Goal: Task Accomplishment & Management: Complete application form

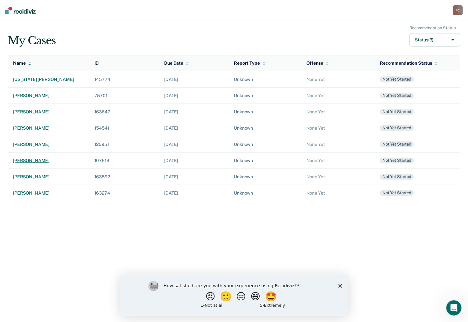
click at [56, 158] on div "[PERSON_NAME]" at bounding box center [48, 160] width 71 height 5
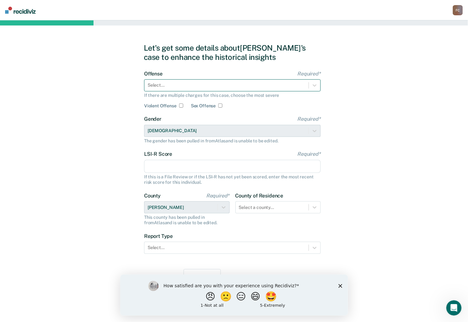
click at [174, 84] on div at bounding box center [227, 85] width 158 height 7
click at [168, 86] on div at bounding box center [227, 85] width 158 height 7
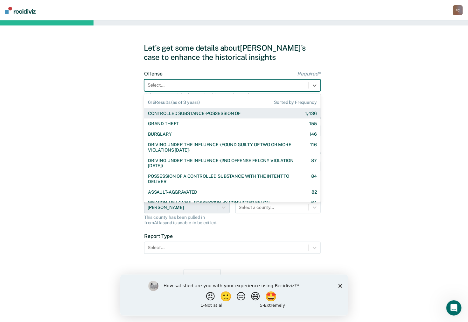
click at [168, 115] on div "CONTROLLED SUBSTANCE-POSSESSION OF" at bounding box center [194, 113] width 93 height 5
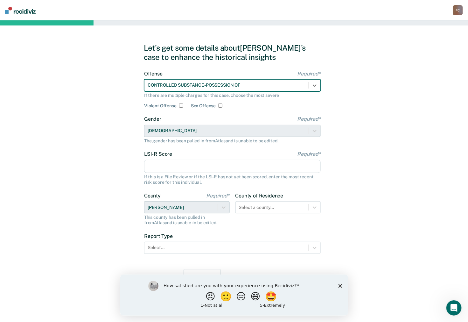
click at [152, 162] on input "LSI-R Score Required*" at bounding box center [232, 166] width 177 height 13
click at [84, 163] on div "Let's get some details about [PERSON_NAME]'s case to enhance the historical ins…" at bounding box center [234, 170] width 468 height 301
click at [156, 164] on input "LSI-R Score Required*" at bounding box center [232, 166] width 177 height 13
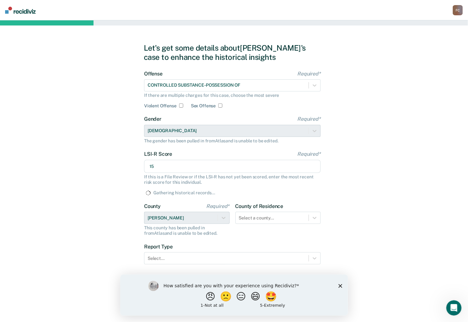
type input "15"
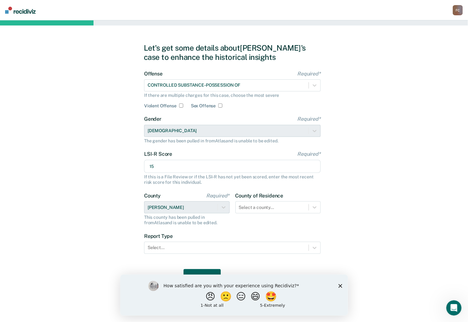
click at [105, 180] on div "Let's get some details about [PERSON_NAME]'s case to enhance the historical ins…" at bounding box center [234, 170] width 468 height 301
click at [265, 208] on div at bounding box center [272, 207] width 67 height 7
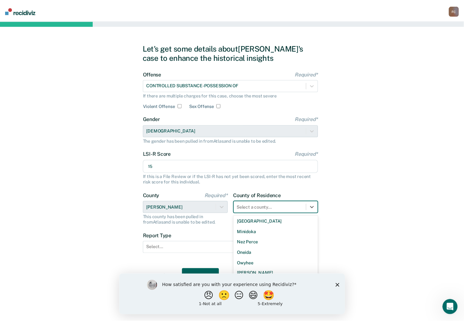
scroll to position [366, 0]
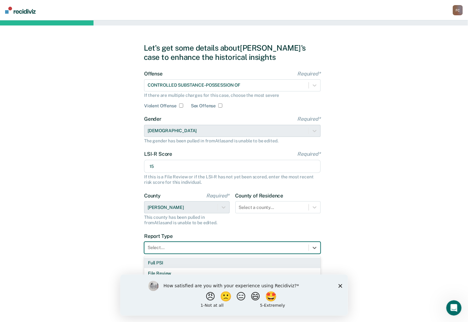
click at [174, 253] on div "Select..." at bounding box center [232, 248] width 177 height 12
click at [155, 264] on div "Full PSI" at bounding box center [232, 262] width 177 height 11
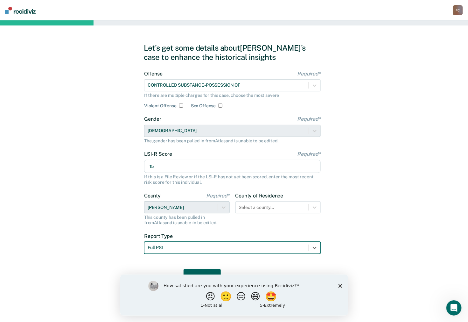
click at [339, 283] on div "How satisfied are you with your experience using Recidiviz? 😠 🙁 😑 😄 🤩 1 - Not a…" at bounding box center [234, 294] width 228 height 41
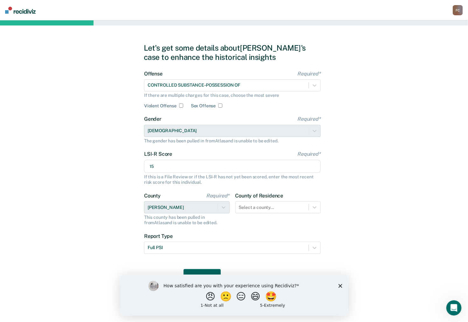
click at [339, 284] on polygon "Close survey" at bounding box center [340, 286] width 4 height 4
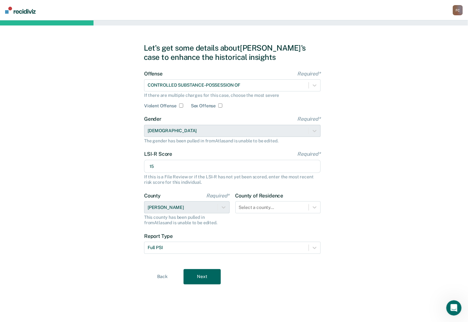
click at [207, 274] on button "Next" at bounding box center [202, 276] width 37 height 15
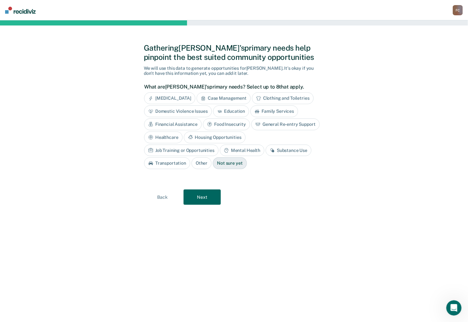
click at [220, 147] on div "Mental Health" at bounding box center [242, 150] width 45 height 12
click at [205, 197] on button "Next" at bounding box center [202, 196] width 37 height 15
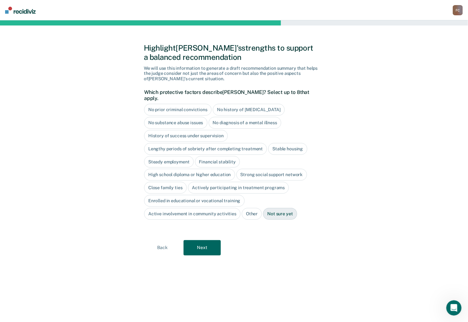
click at [251, 104] on div "No history of [MEDICAL_DATA]" at bounding box center [249, 110] width 72 height 12
click at [182, 117] on div "No substance abuse issues" at bounding box center [175, 123] width 63 height 12
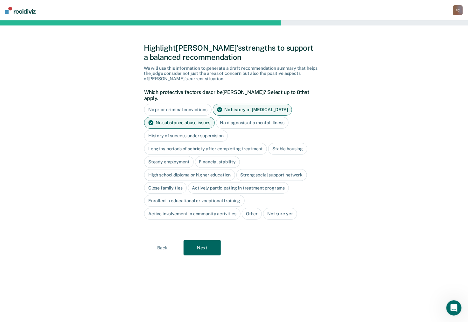
click at [180, 143] on div "Lengthy periods of sobriety after completing treatment" at bounding box center [205, 149] width 123 height 12
click at [289, 143] on div "Stable housing" at bounding box center [295, 149] width 39 height 12
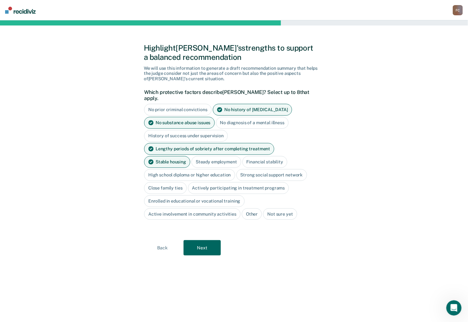
click at [243, 156] on div "Financial stability" at bounding box center [265, 162] width 45 height 12
click at [192, 156] on div "Steady employment" at bounding box center [217, 162] width 50 height 12
click at [267, 170] on div "Strong social support network" at bounding box center [271, 175] width 71 height 12
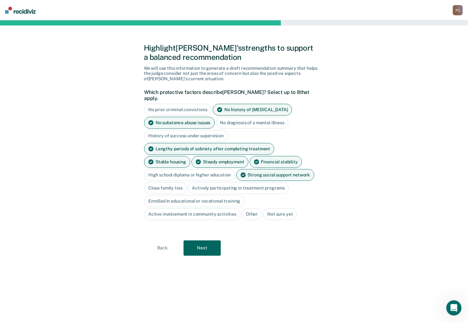
click at [159, 182] on div "Close family ties" at bounding box center [165, 188] width 43 height 12
click at [196, 208] on div "Active involvement in community activities" at bounding box center [192, 214] width 96 height 12
click at [193, 208] on div "Active involvement in community activities" at bounding box center [192, 214] width 96 height 12
click at [187, 209] on div "Active involvement in community activities" at bounding box center [192, 214] width 96 height 12
click at [256, 169] on div "Strong social support network" at bounding box center [275, 175] width 78 height 12
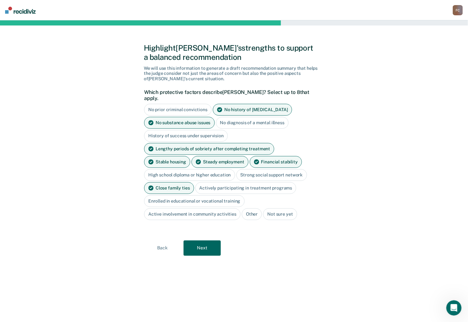
click at [194, 208] on div "Active involvement in community activities" at bounding box center [192, 214] width 96 height 12
click at [200, 240] on button "Next" at bounding box center [202, 247] width 37 height 15
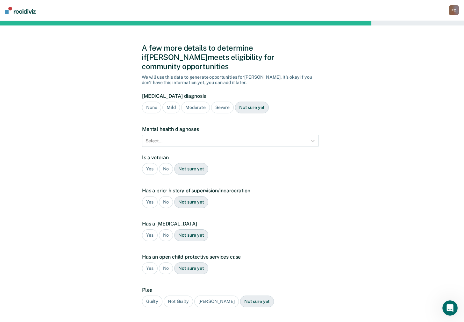
click at [220, 102] on div "Severe" at bounding box center [222, 108] width 23 height 12
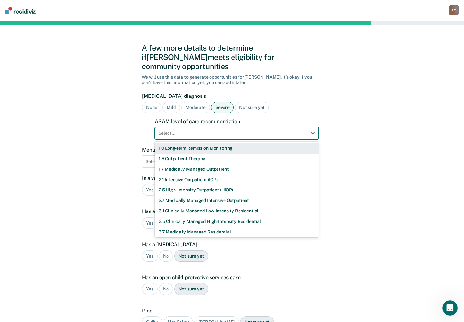
click at [178, 130] on div at bounding box center [230, 133] width 145 height 7
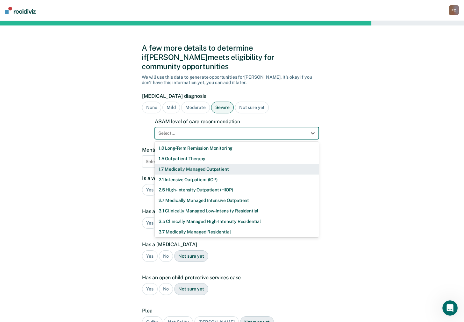
scroll to position [22, 0]
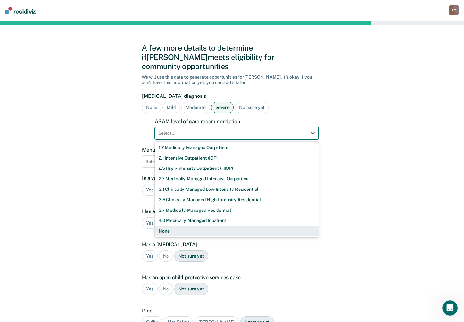
click at [164, 226] on div "None" at bounding box center [237, 231] width 164 height 11
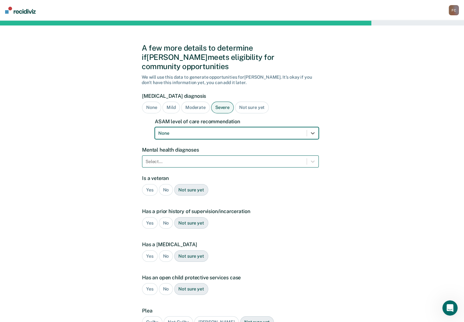
click at [151, 158] on div at bounding box center [224, 161] width 158 height 7
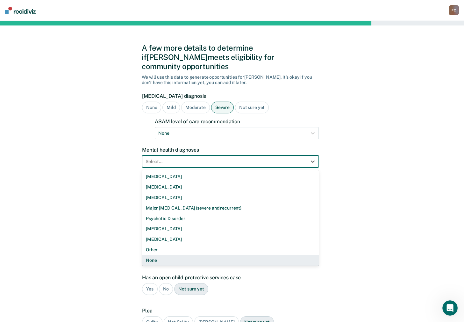
click at [153, 255] on div "None" at bounding box center [230, 260] width 177 height 11
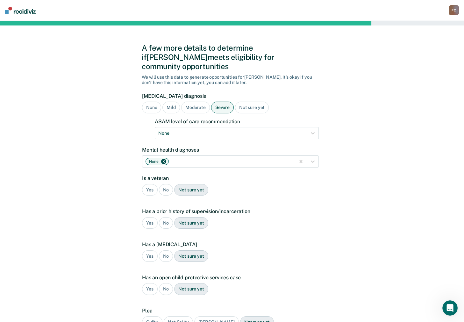
click at [167, 184] on div "No" at bounding box center [166, 190] width 14 height 12
click at [150, 217] on div "Yes" at bounding box center [150, 223] width 16 height 12
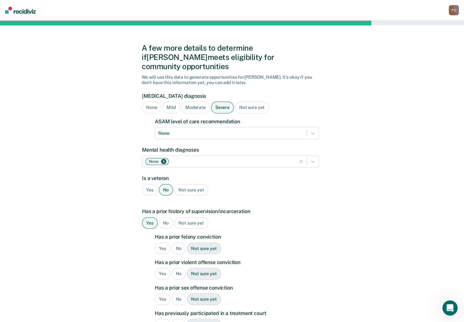
click at [160, 243] on div "Yes" at bounding box center [163, 249] width 16 height 12
click at [178, 268] on div "No" at bounding box center [179, 274] width 14 height 12
click at [176, 293] on div "No" at bounding box center [179, 299] width 14 height 12
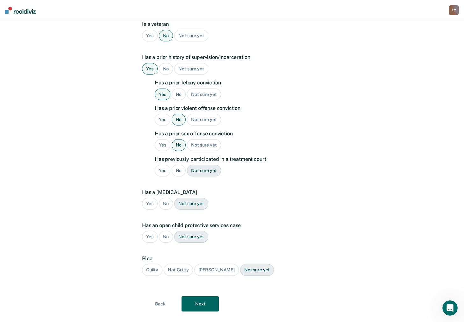
scroll to position [156, 0]
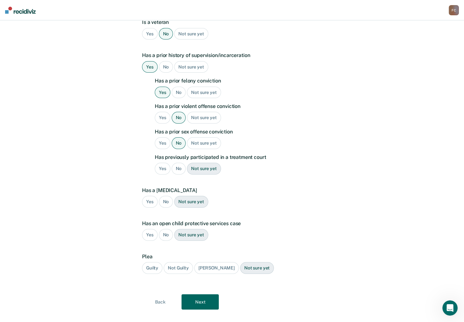
click at [179, 163] on div "No" at bounding box center [179, 169] width 14 height 12
click at [167, 196] on div "No" at bounding box center [166, 202] width 14 height 12
click at [166, 229] on div "No" at bounding box center [166, 235] width 14 height 12
click at [153, 262] on div "Guilty" at bounding box center [152, 268] width 20 height 12
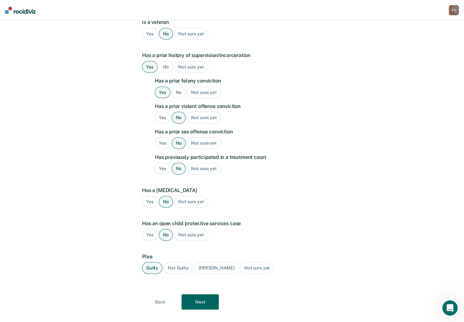
click at [199, 294] on button "Next" at bounding box center [199, 301] width 37 height 15
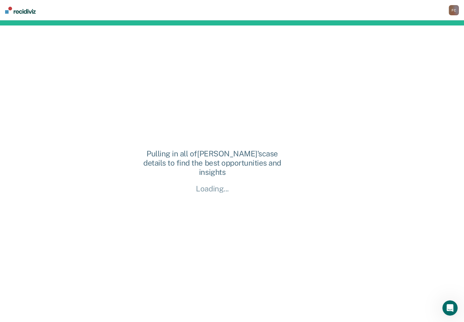
scroll to position [0, 0]
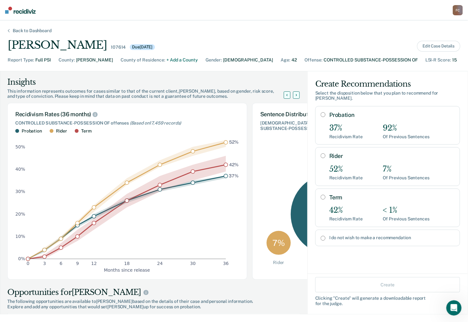
click at [321, 112] on input "Probation" at bounding box center [323, 114] width 5 height 5
radio input "true"
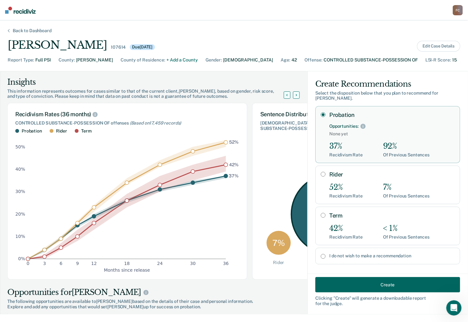
click at [382, 283] on button "Create" at bounding box center [387, 284] width 145 height 15
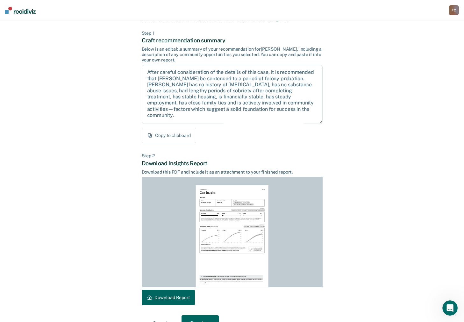
scroll to position [41, 0]
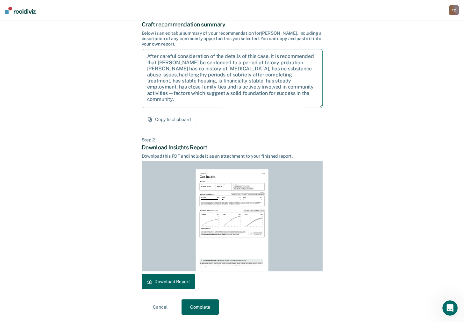
drag, startPoint x: 211, startPoint y: 100, endPoint x: 136, endPoint y: 52, distance: 89.2
click at [136, 52] on div "Back to Case Make Recommendation & Download Report Step 1 Craft recommendation …" at bounding box center [232, 151] width 464 height 342
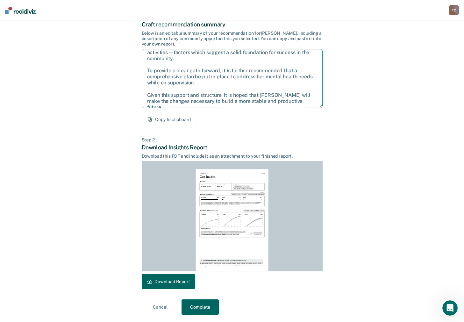
click at [199, 82] on textarea "After careful consideration of the details of this case, it is recommended that…" at bounding box center [232, 78] width 181 height 59
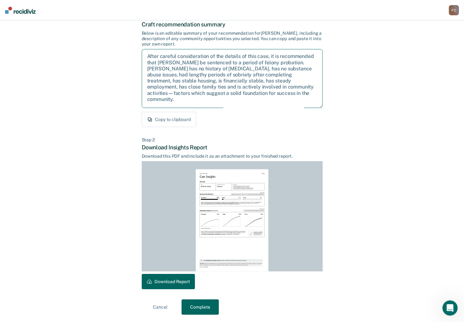
drag, startPoint x: 199, startPoint y: 82, endPoint x: 130, endPoint y: 25, distance: 89.8
click at [130, 25] on div "Back to Case Make Recommendation & Download Report Step 1 Craft recommendation …" at bounding box center [232, 151] width 464 height 342
drag, startPoint x: 171, startPoint y: 283, endPoint x: 236, endPoint y: 89, distance: 204.6
click at [171, 283] on button "Download Report" at bounding box center [168, 281] width 53 height 15
